Goal: Task Accomplishment & Management: Manage account settings

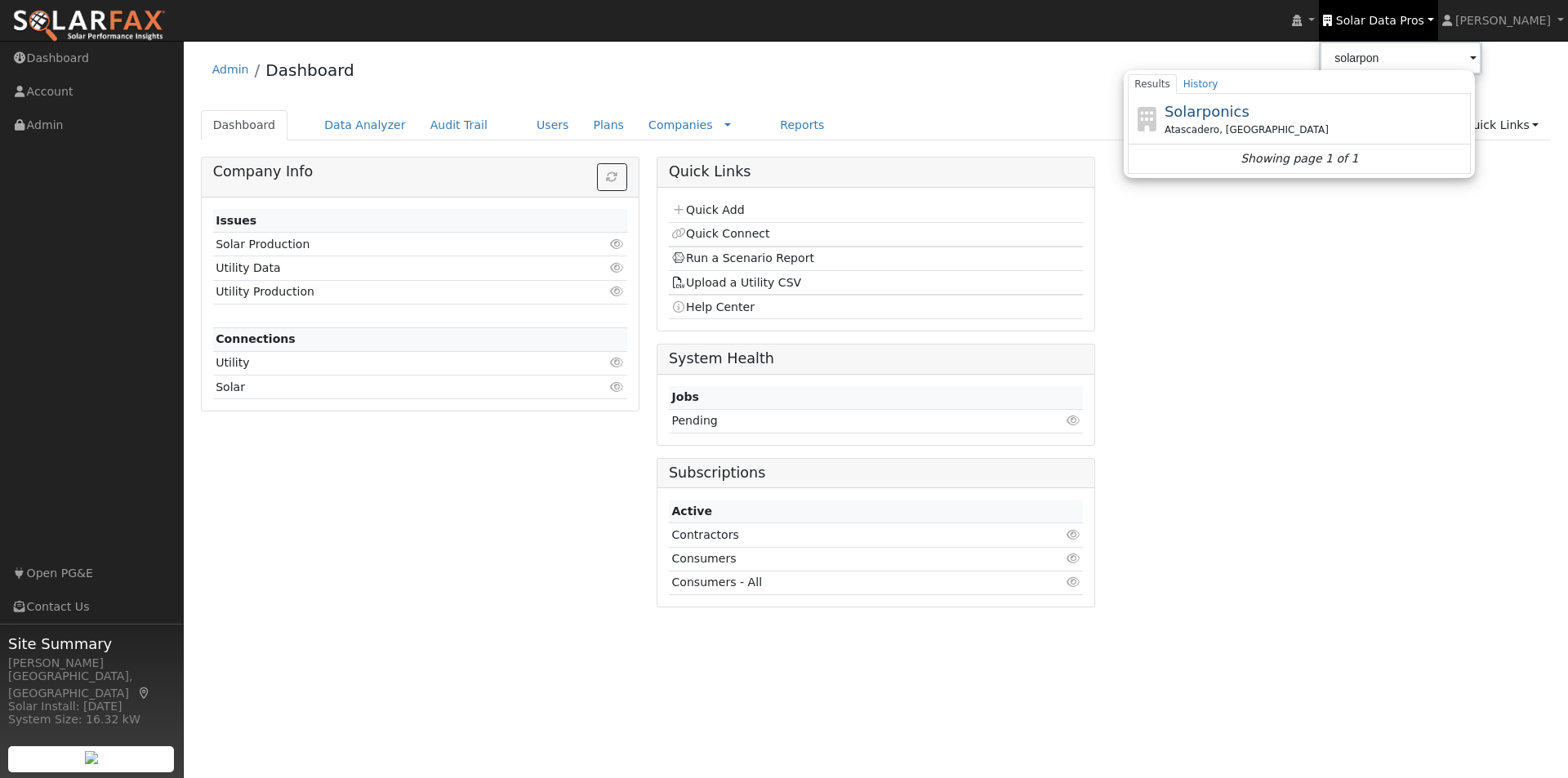
click at [1240, 114] on span "Solarponics" at bounding box center [1207, 111] width 85 height 17
type input "Solarponics"
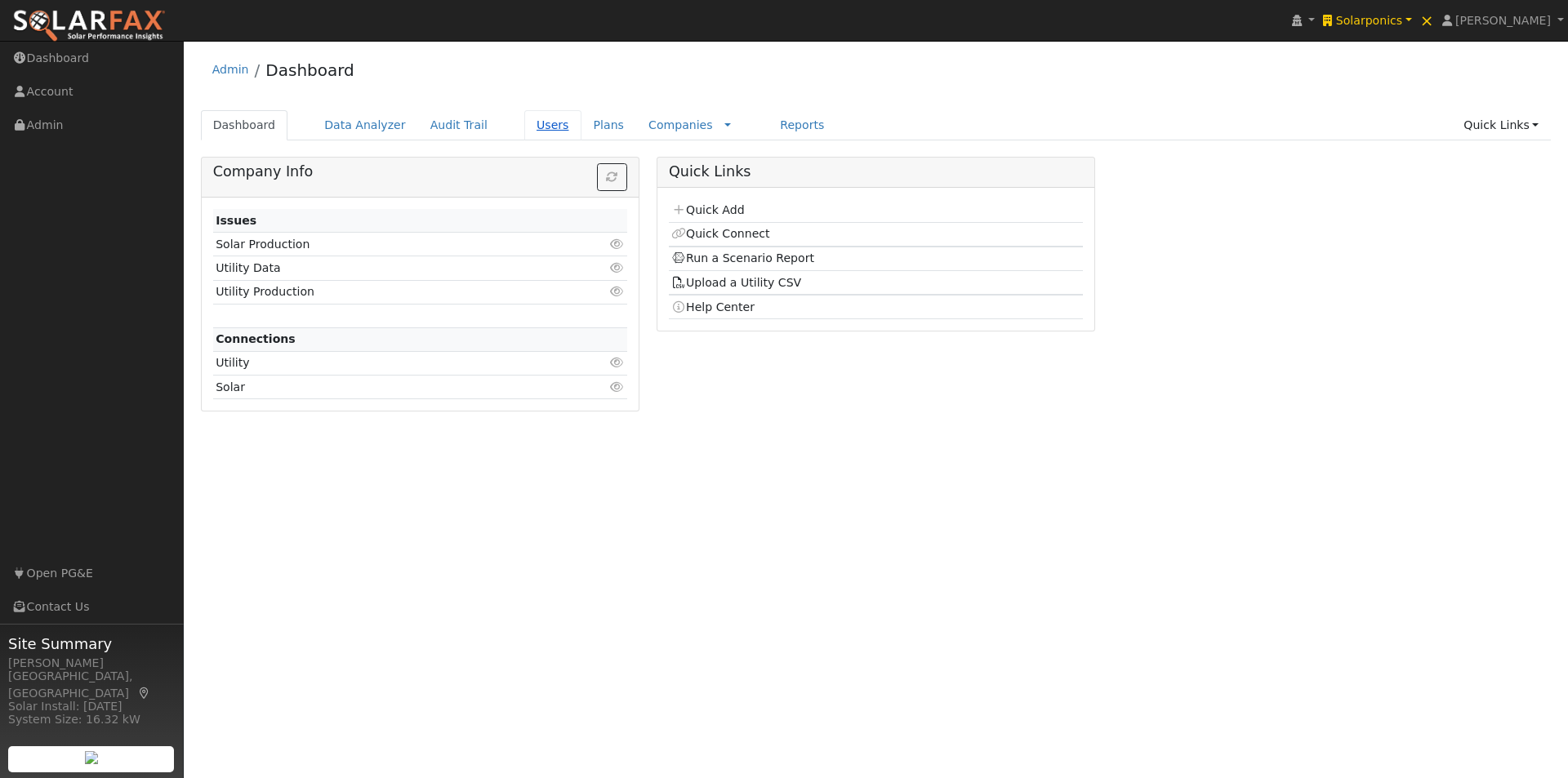
click at [531, 124] on link "Users" at bounding box center [553, 126] width 57 height 30
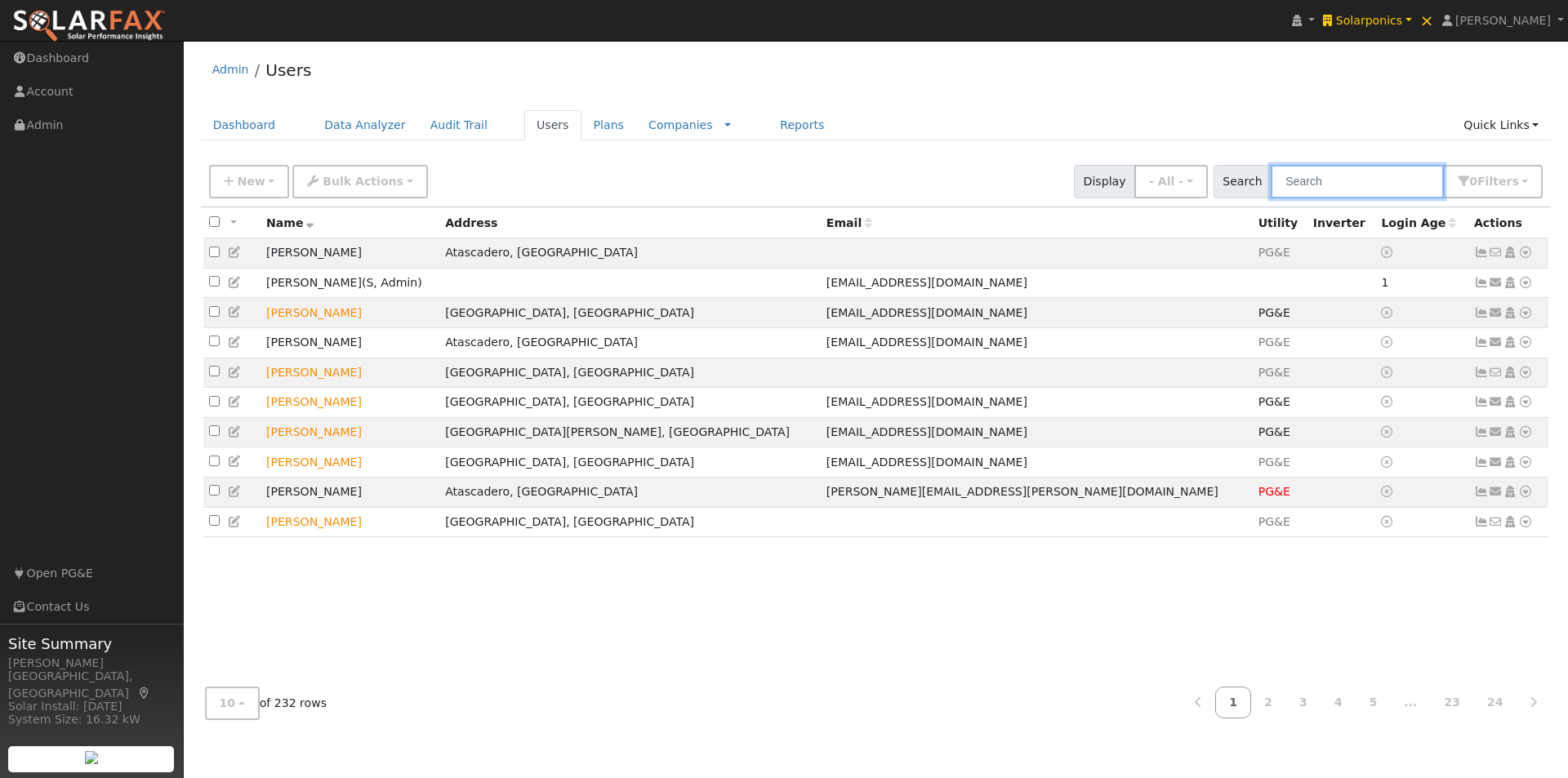
click at [1341, 181] on input "text" at bounding box center [1357, 182] width 173 height 34
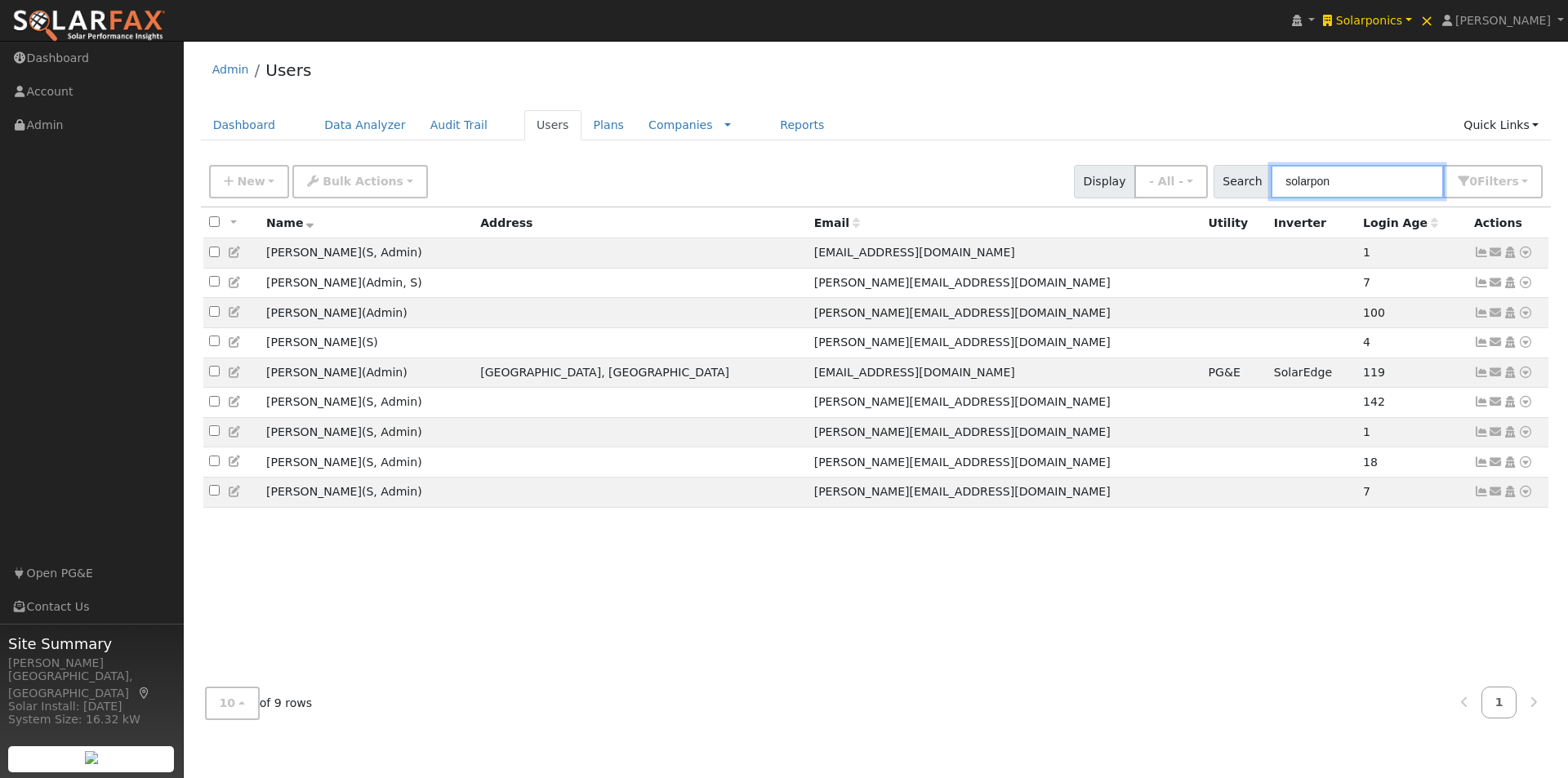
type input "solarpon"
click at [768, 118] on link "Reports" at bounding box center [802, 126] width 68 height 30
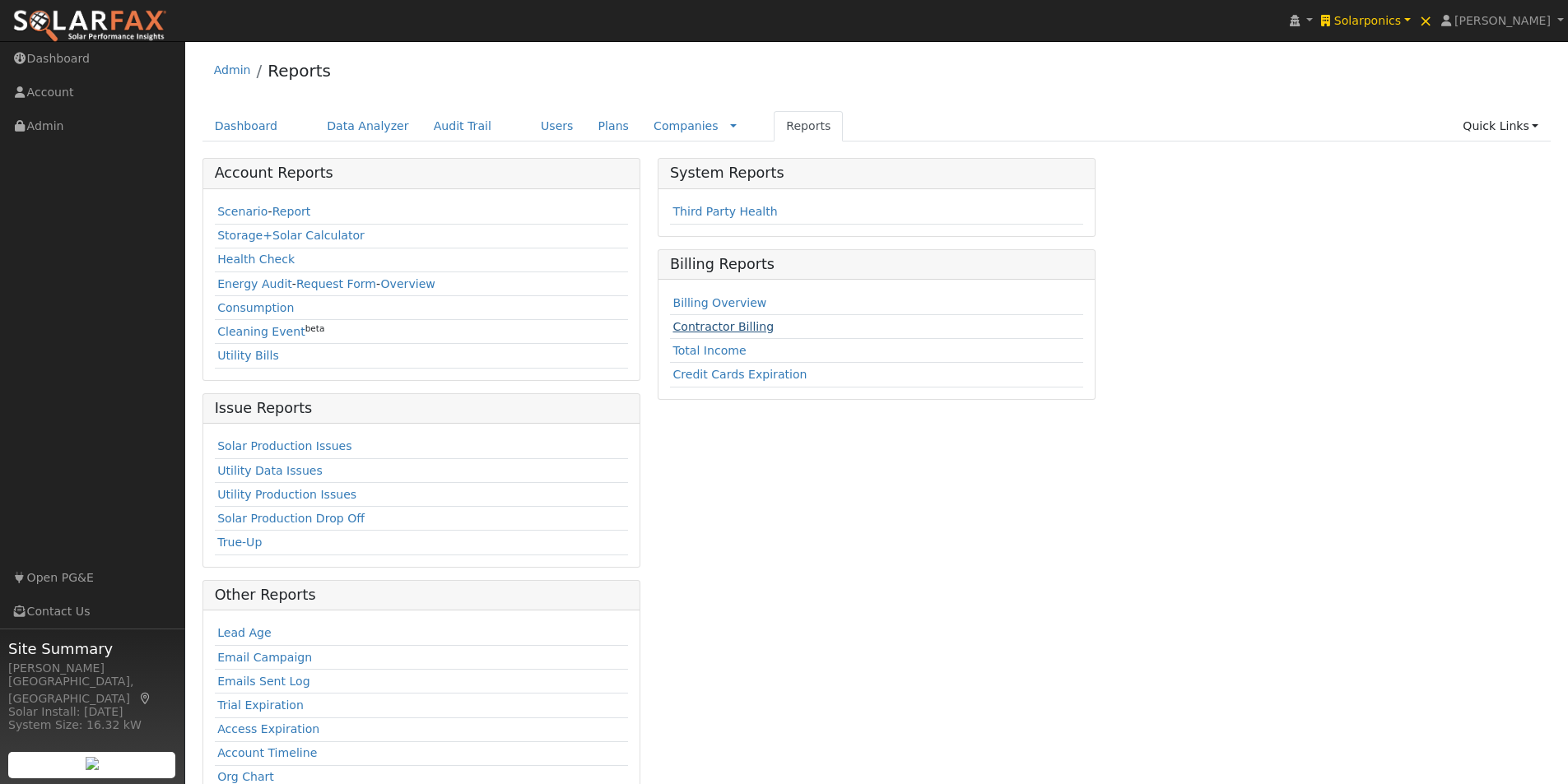
click at [706, 327] on link "Contractor Billing" at bounding box center [723, 326] width 101 height 13
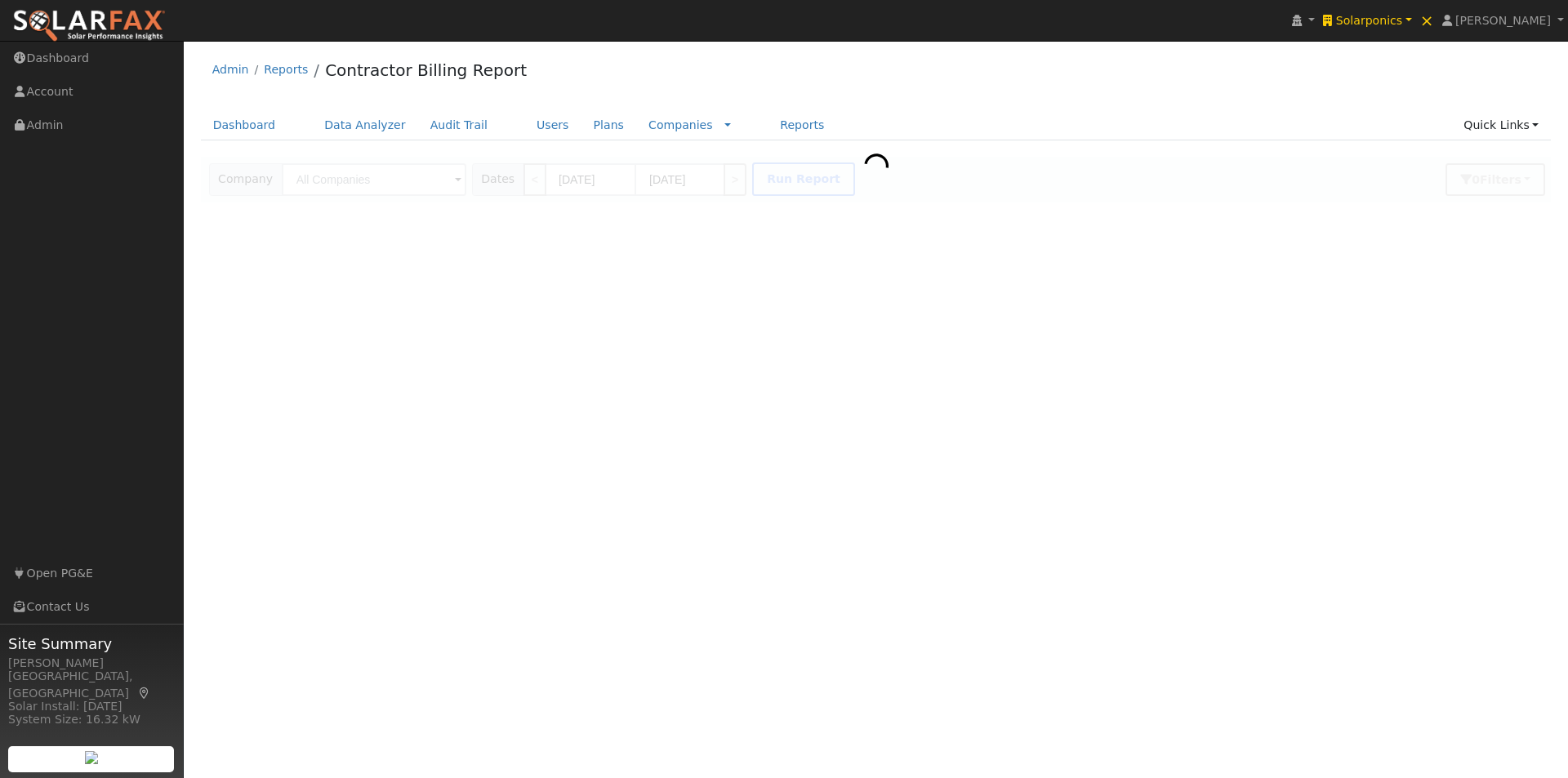
type input "Solarponics"
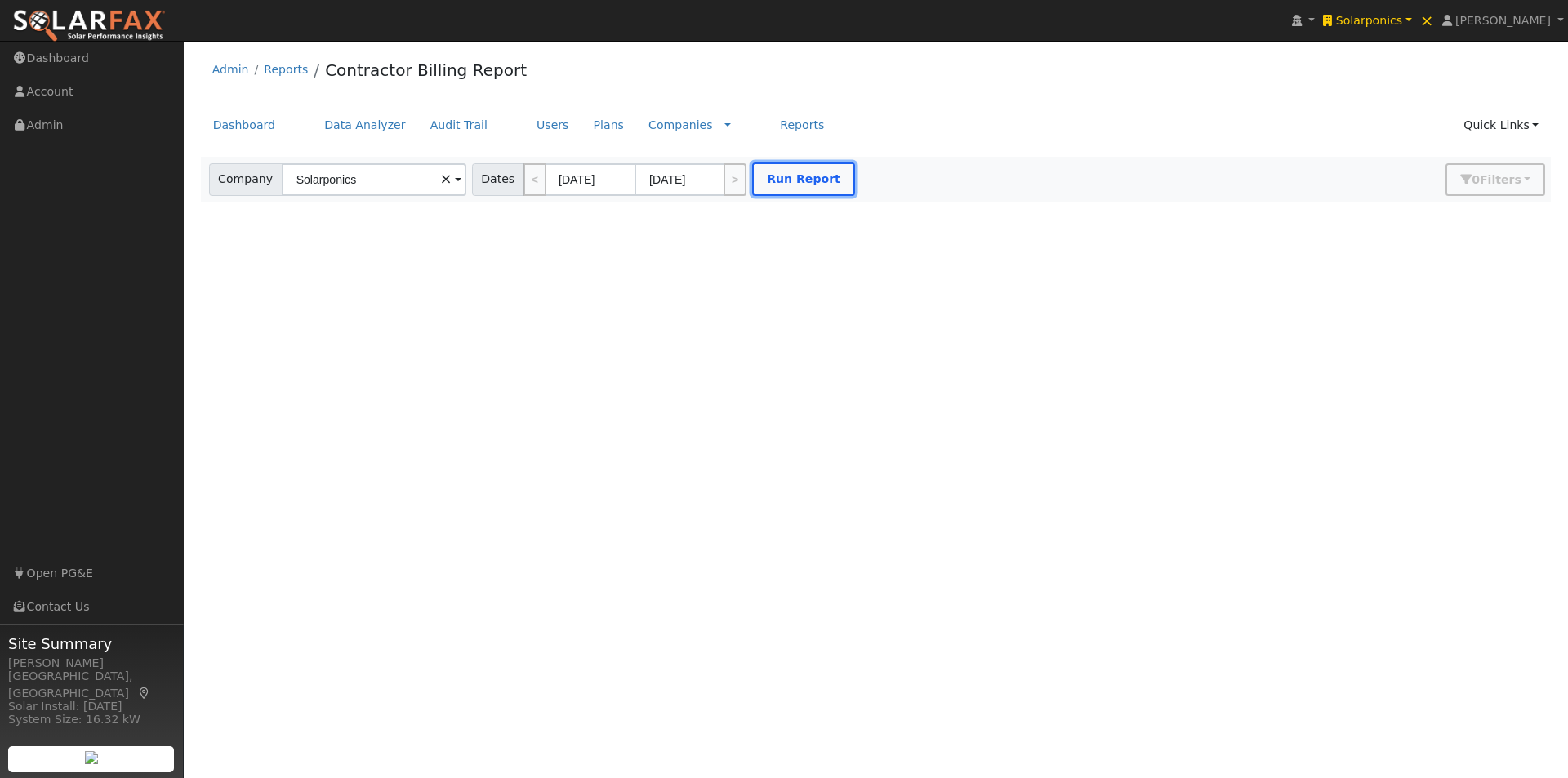
click at [780, 180] on button "Run Report" at bounding box center [803, 180] width 103 height 34
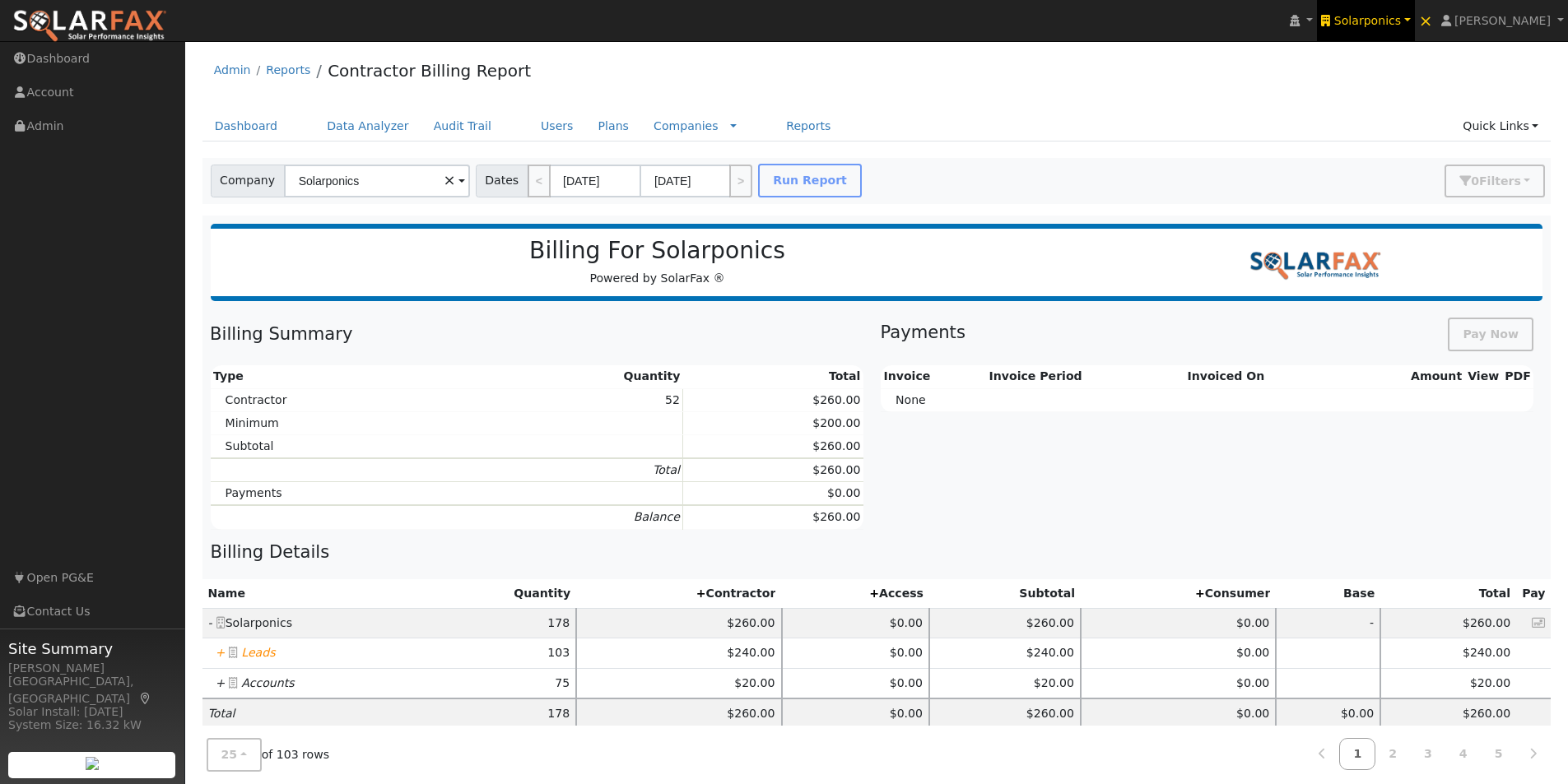
click at [1381, 14] on span "Solarponics" at bounding box center [1367, 20] width 66 height 13
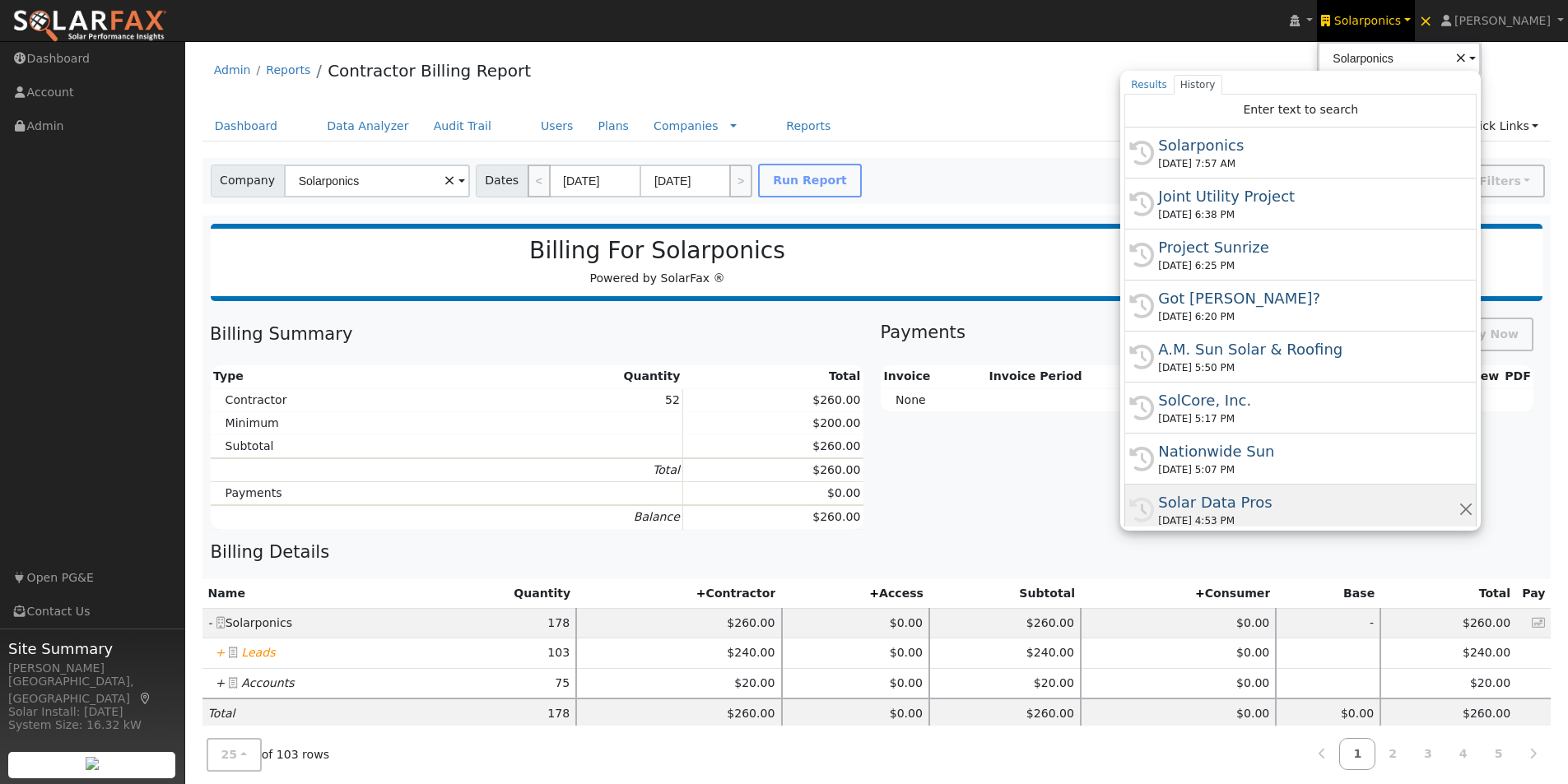
click at [1247, 502] on div "Solar Data Pros" at bounding box center [1308, 503] width 299 height 22
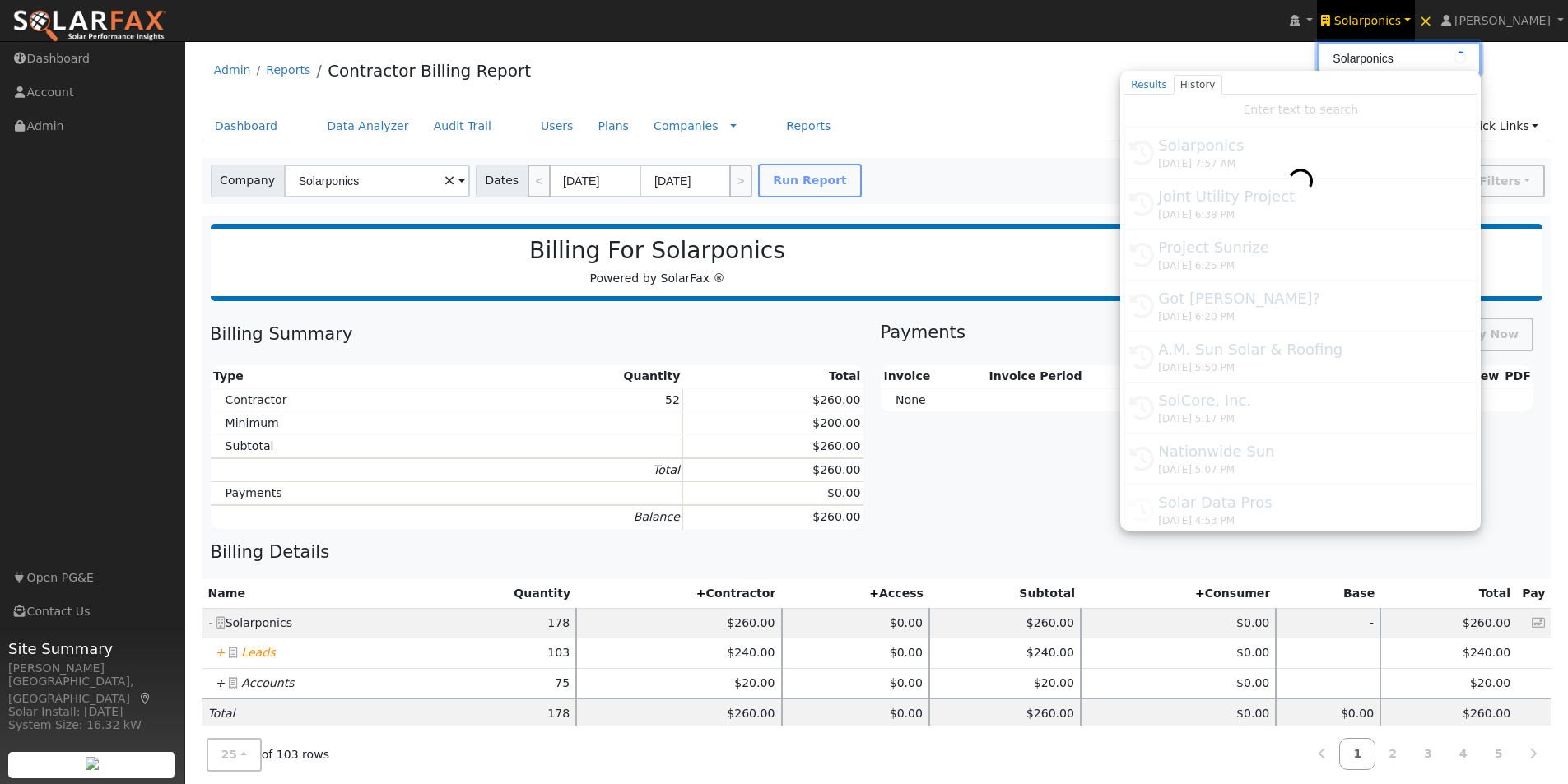
type input "Solar Data Pros"
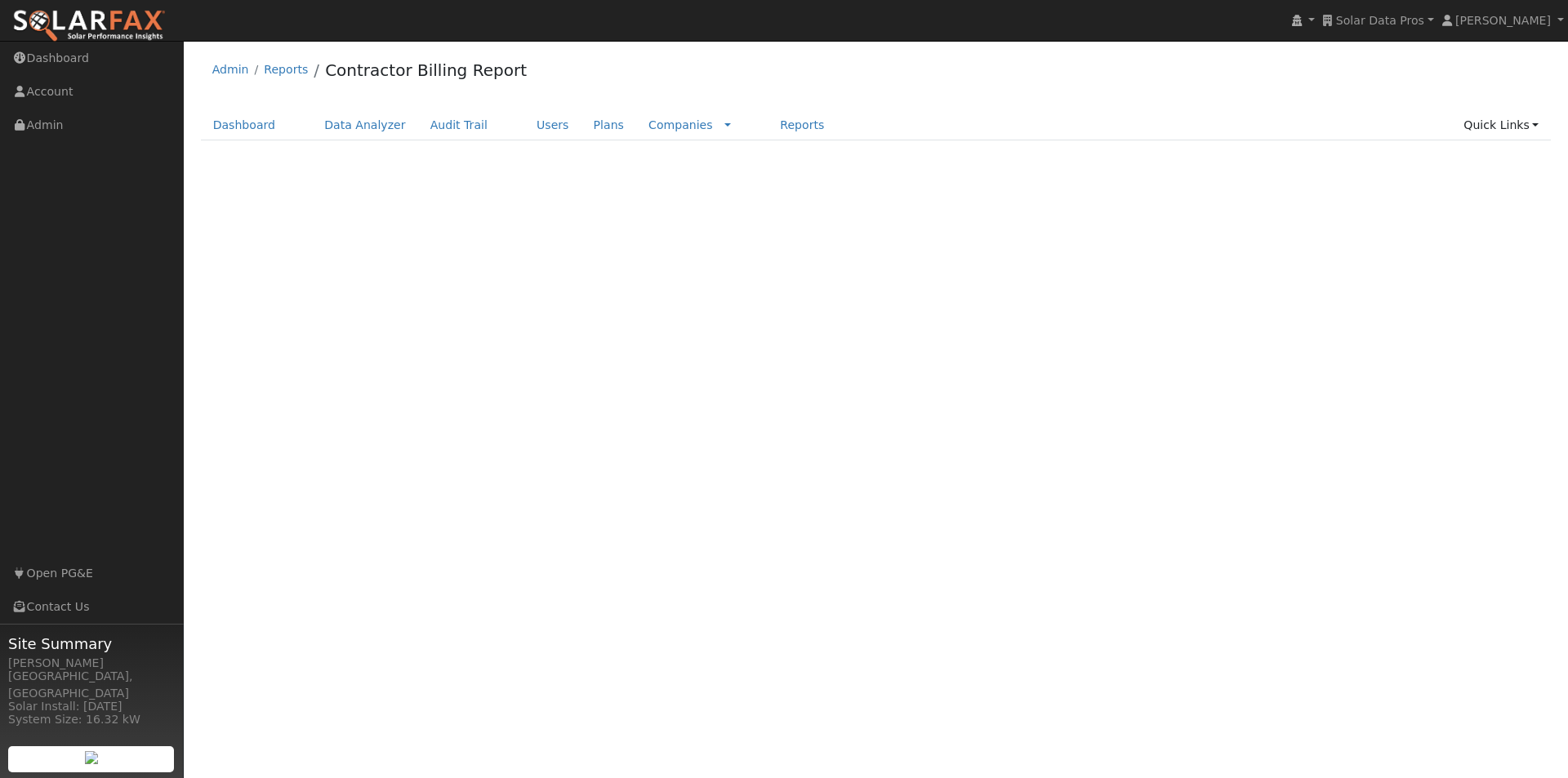
click at [524, 122] on link "Users" at bounding box center [553, 126] width 57 height 30
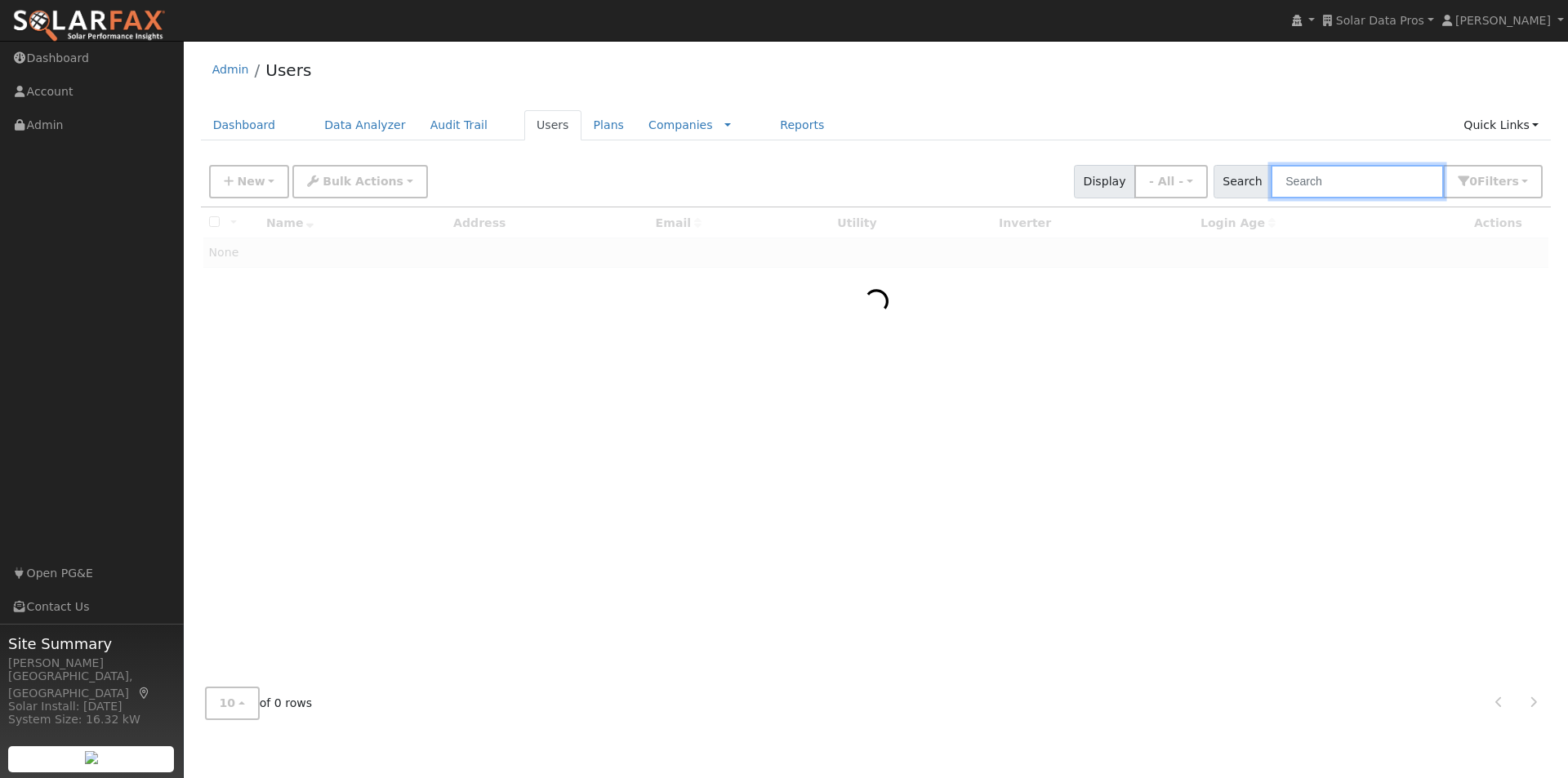
click at [1376, 182] on input "text" at bounding box center [1357, 182] width 173 height 34
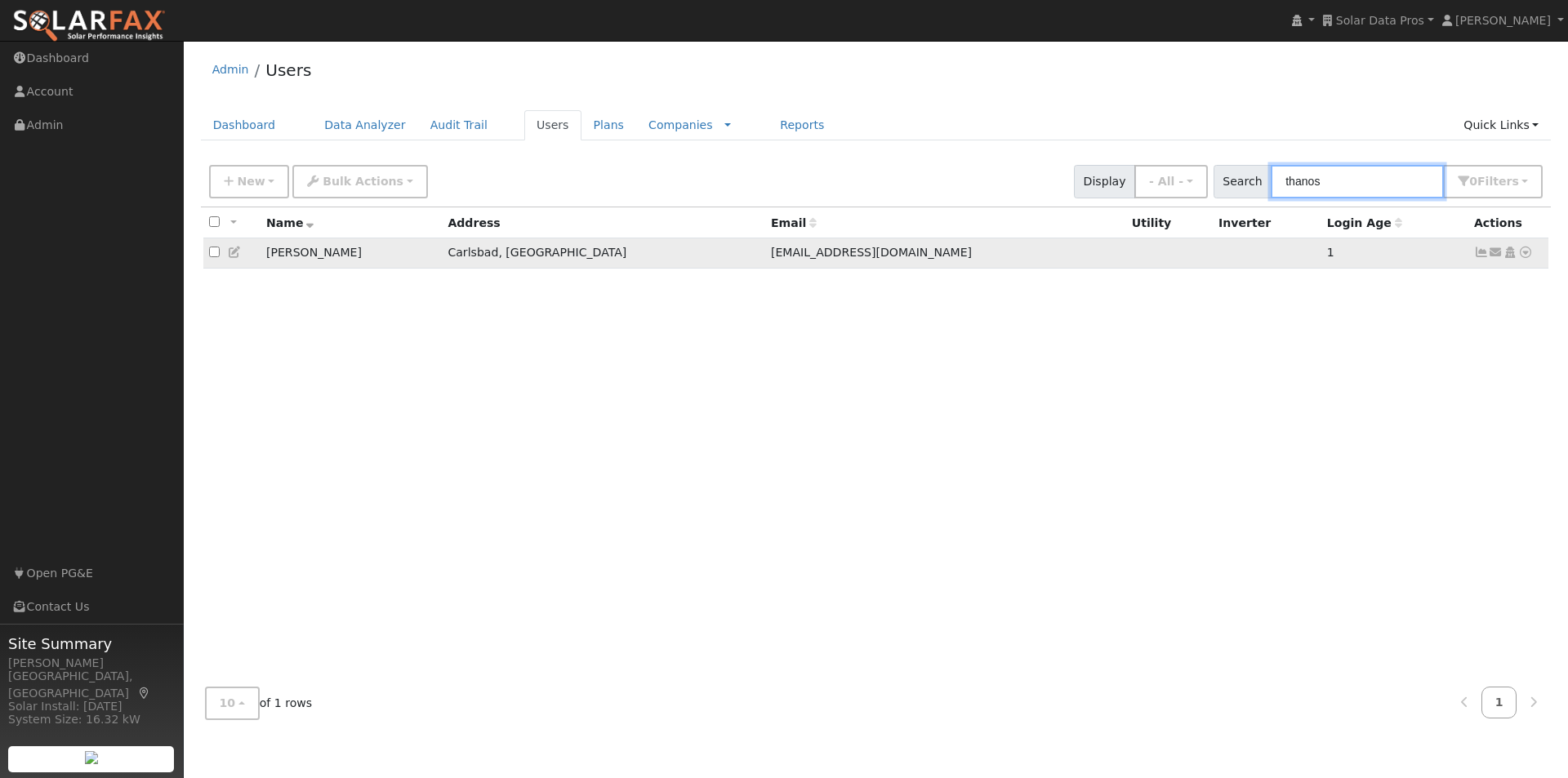
type input "thanos"
click at [235, 252] on icon at bounding box center [235, 252] width 14 height 12
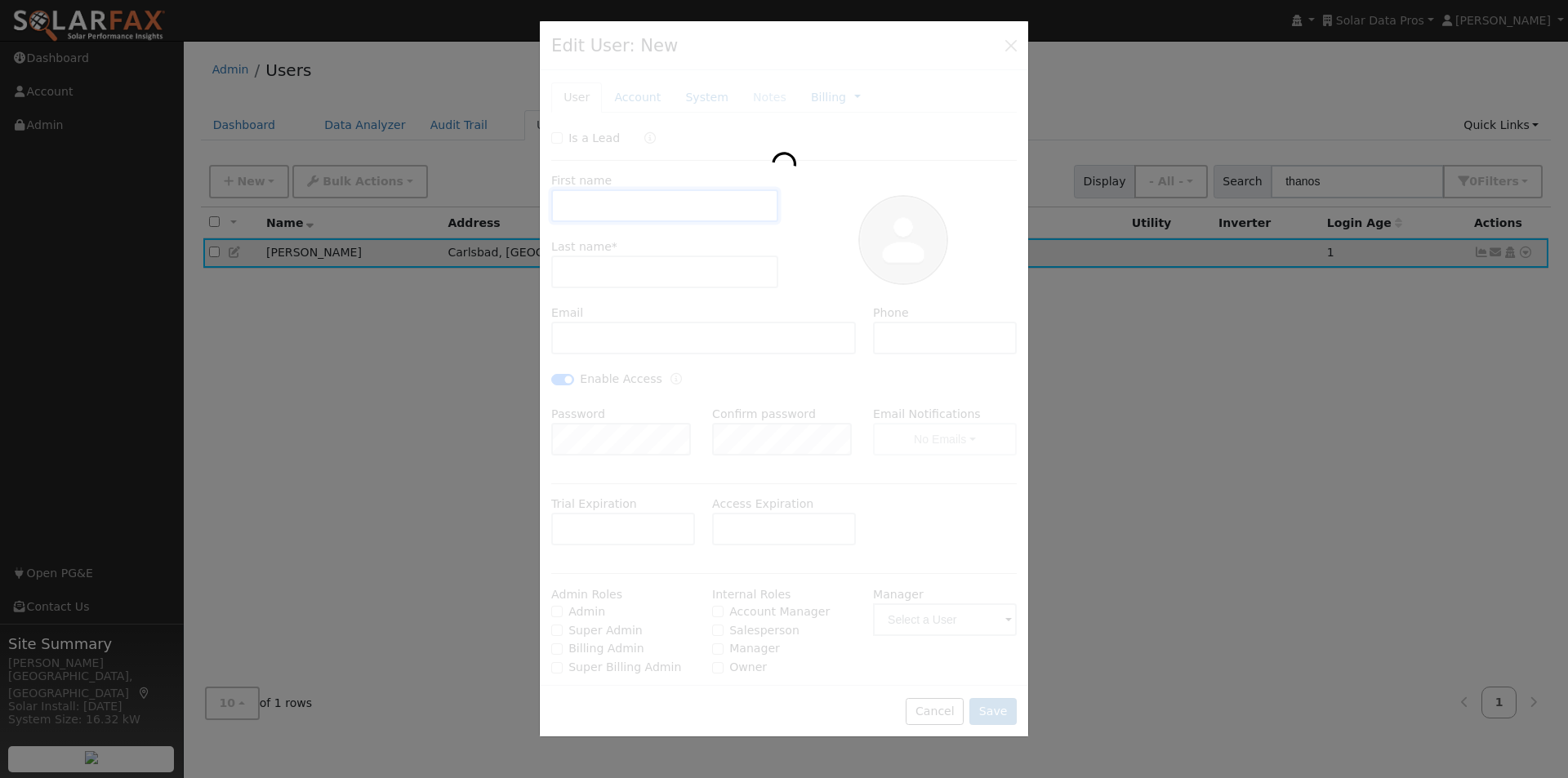
type input "[PERSON_NAME]"
type input "Thanos"
type input "[EMAIL_ADDRESS][DOMAIN_NAME]"
type input "[PHONE_NUMBER]"
checkbox input "true"
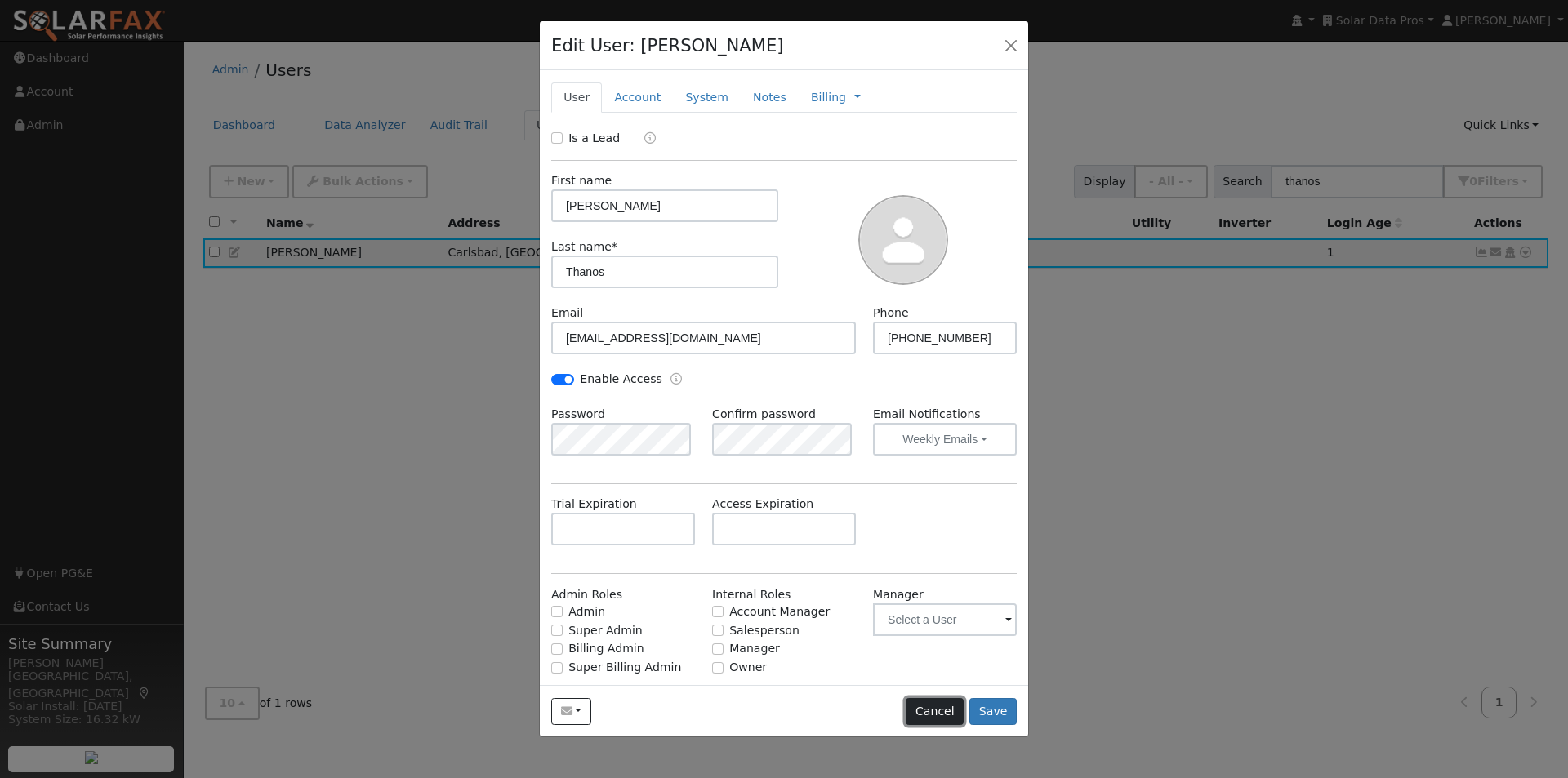
click at [941, 708] on button "Cancel" at bounding box center [934, 712] width 58 height 28
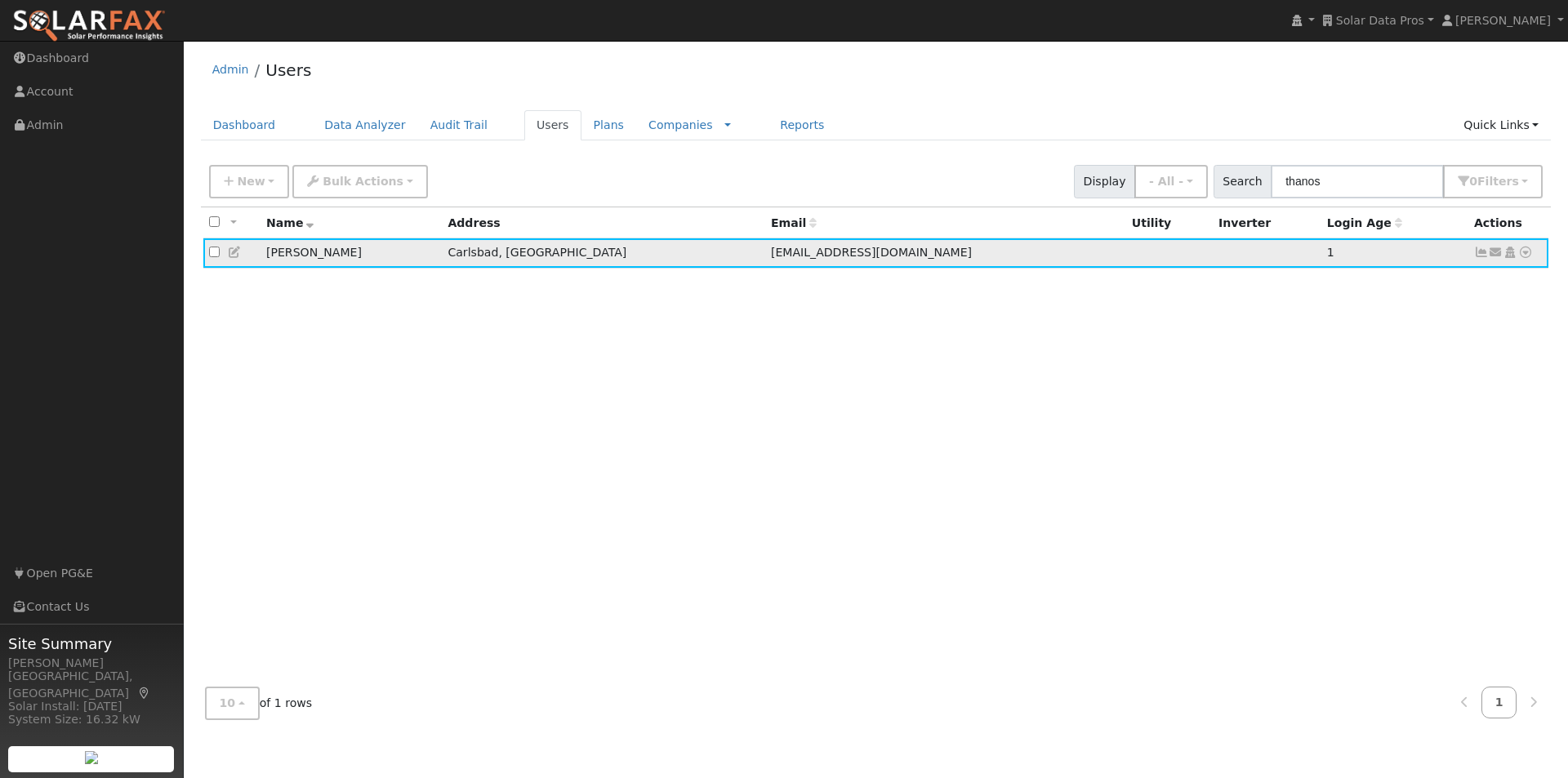
click at [1511, 254] on icon at bounding box center [1510, 252] width 14 height 12
